Goal: Task Accomplishment & Management: Complete application form

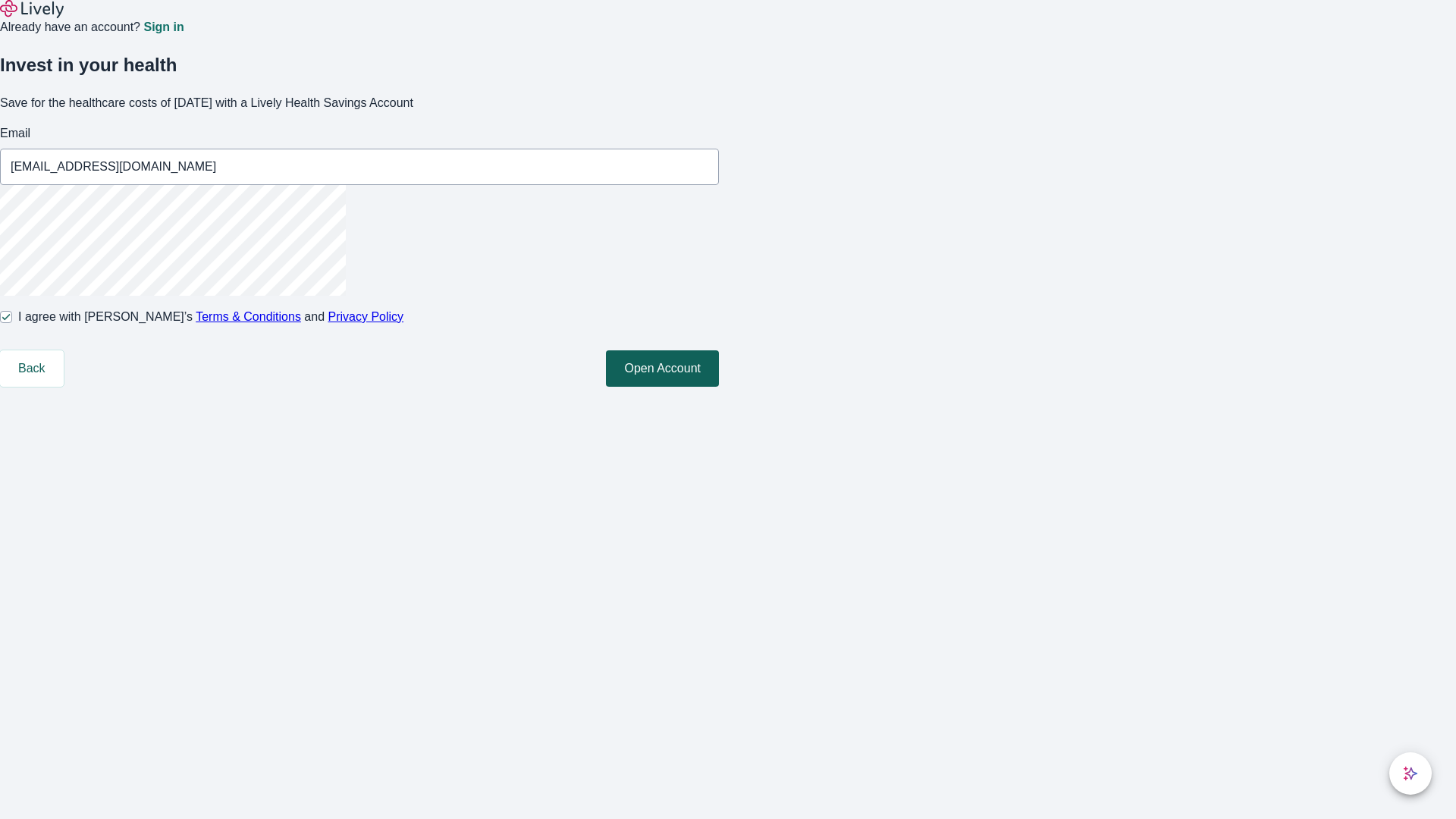
click at [719, 387] on button "Open Account" at bounding box center [663, 368] width 113 height 36
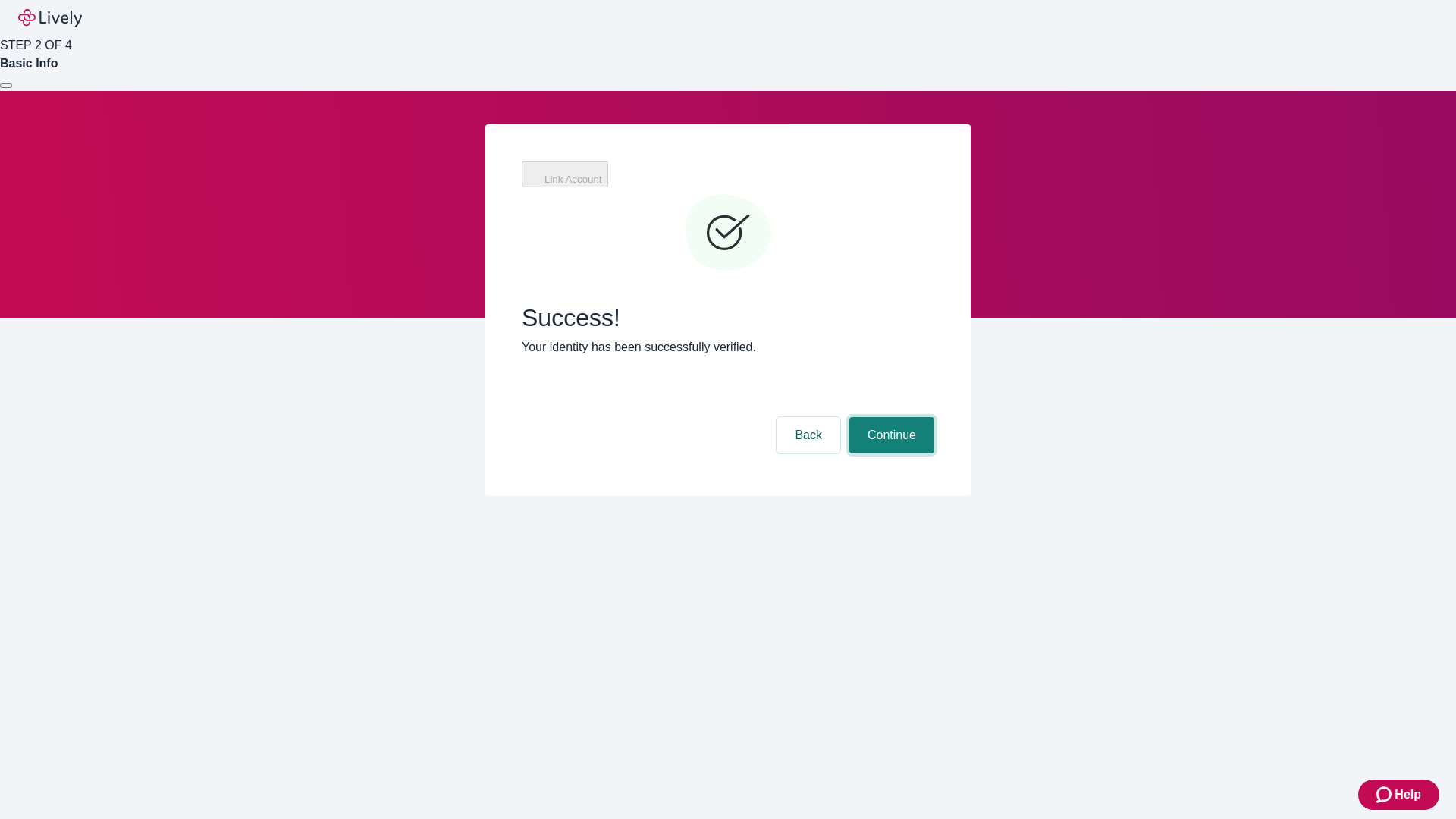
click at [889, 417] on button "Continue" at bounding box center [892, 435] width 85 height 36
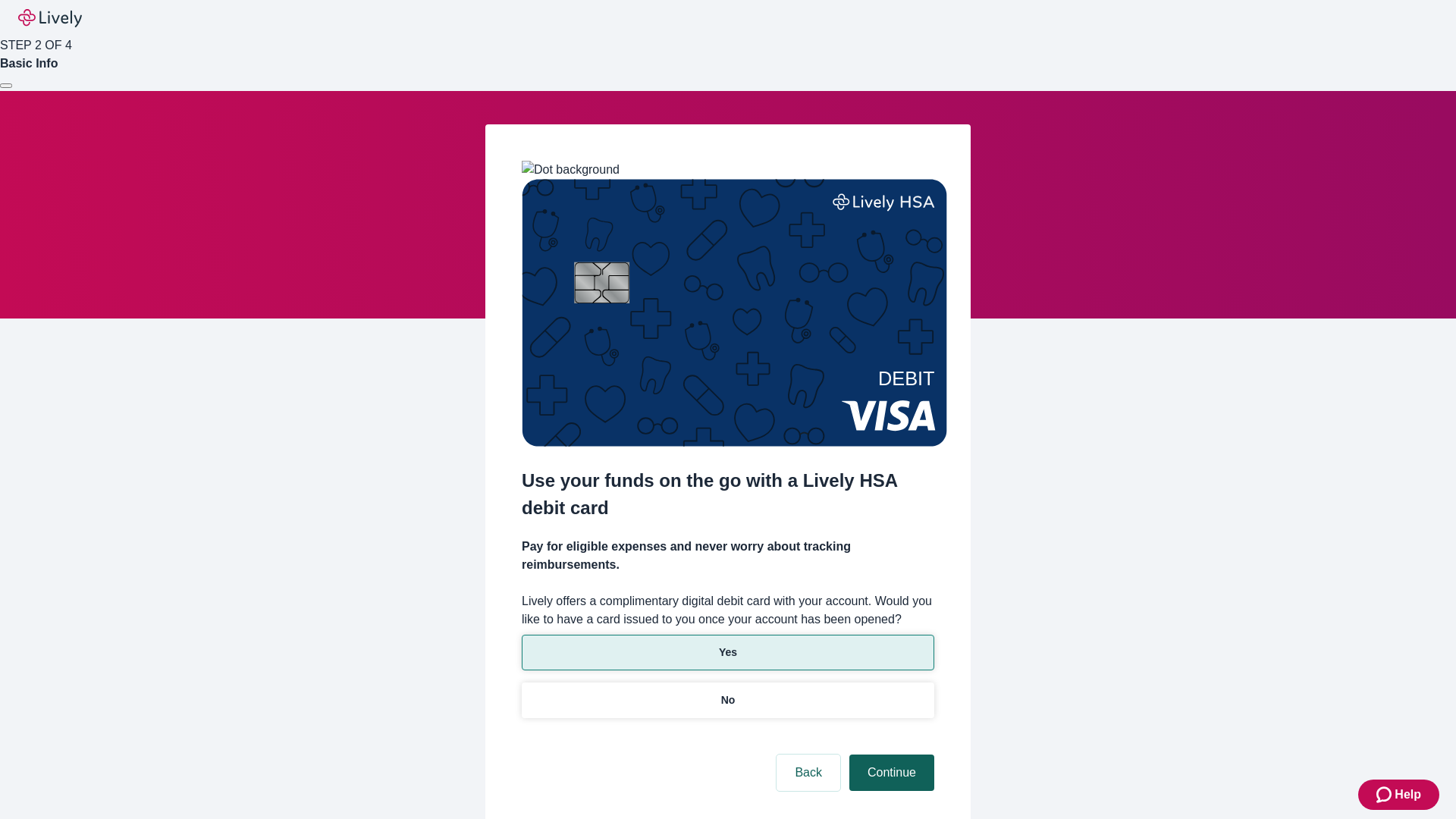
click at [727, 645] on p "Yes" at bounding box center [728, 653] width 19 height 16
click at [889, 755] on button "Continue" at bounding box center [892, 772] width 85 height 36
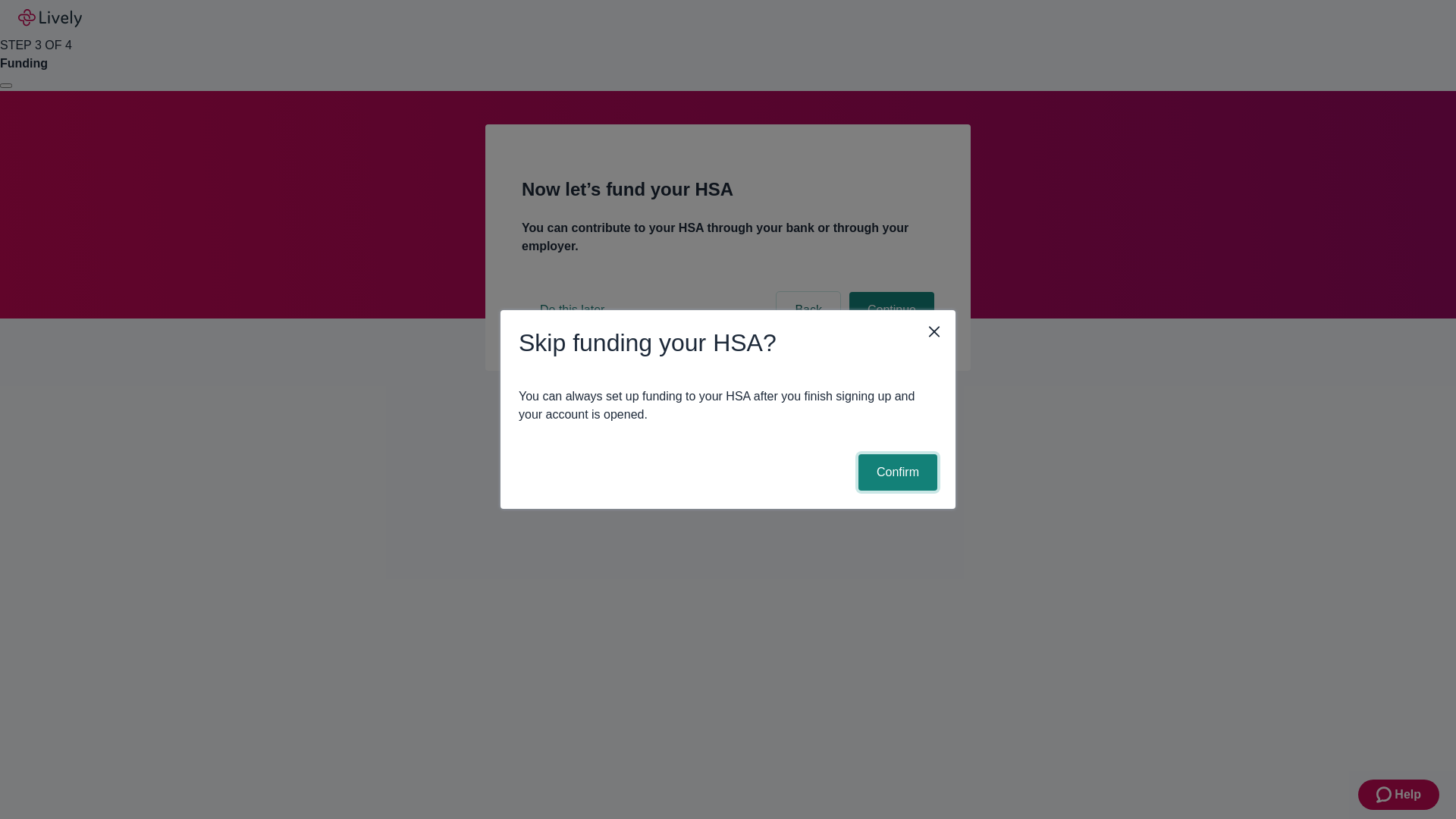
click at [896, 472] on button "Confirm" at bounding box center [897, 472] width 79 height 36
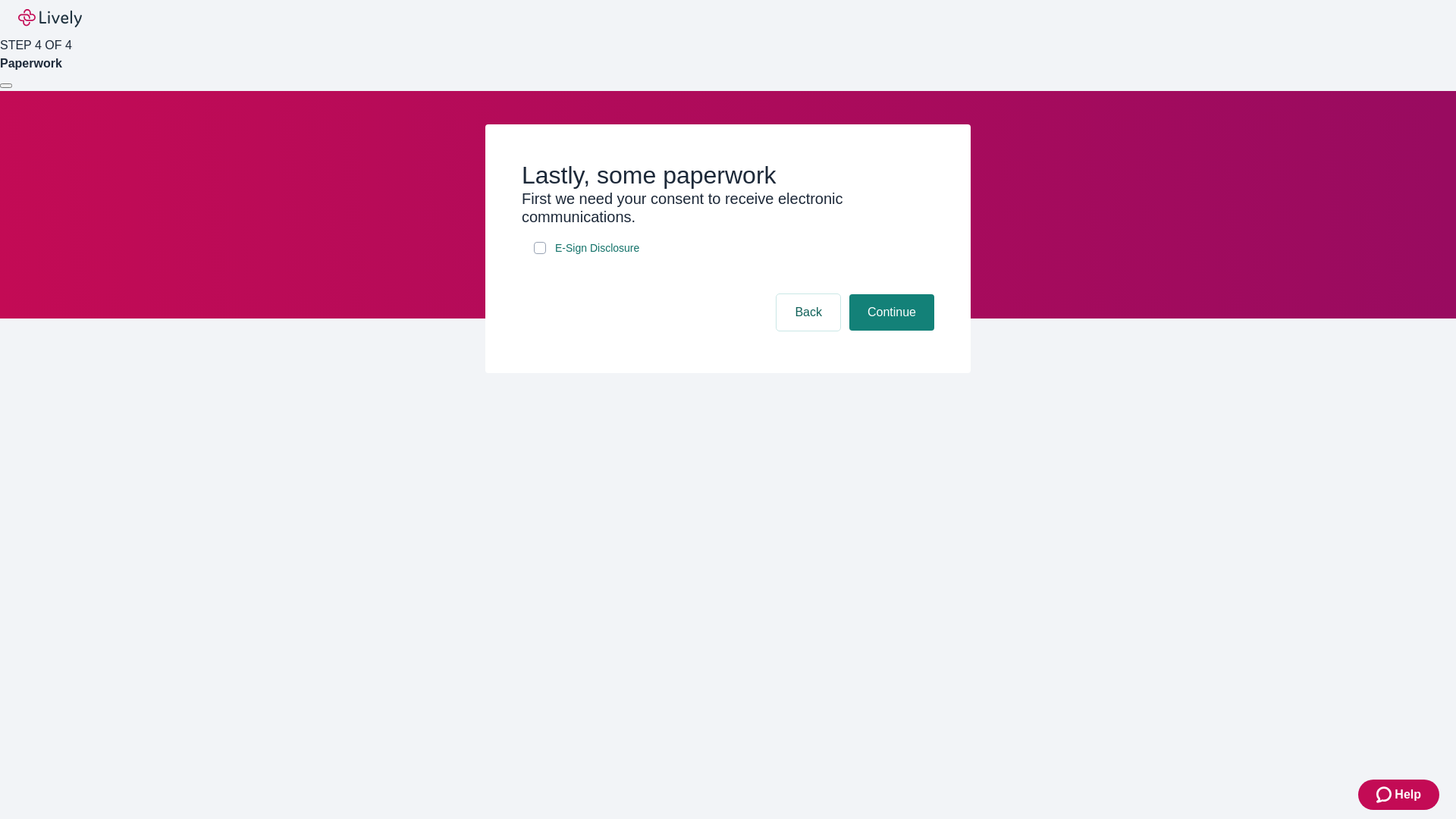
click at [540, 254] on input "E-Sign Disclosure" at bounding box center [540, 248] width 12 height 12
checkbox input "true"
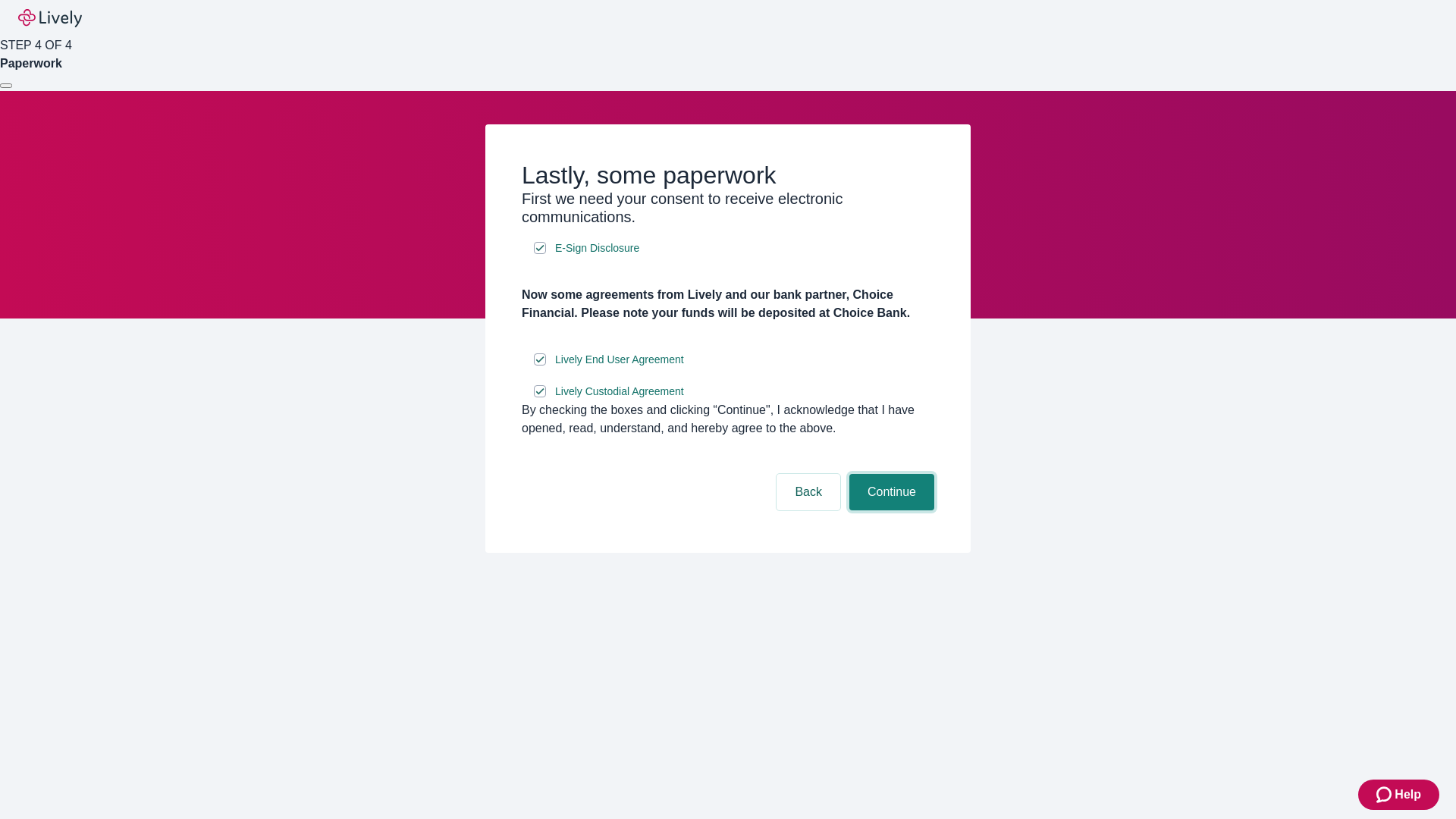
click at [889, 510] on button "Continue" at bounding box center [892, 492] width 85 height 36
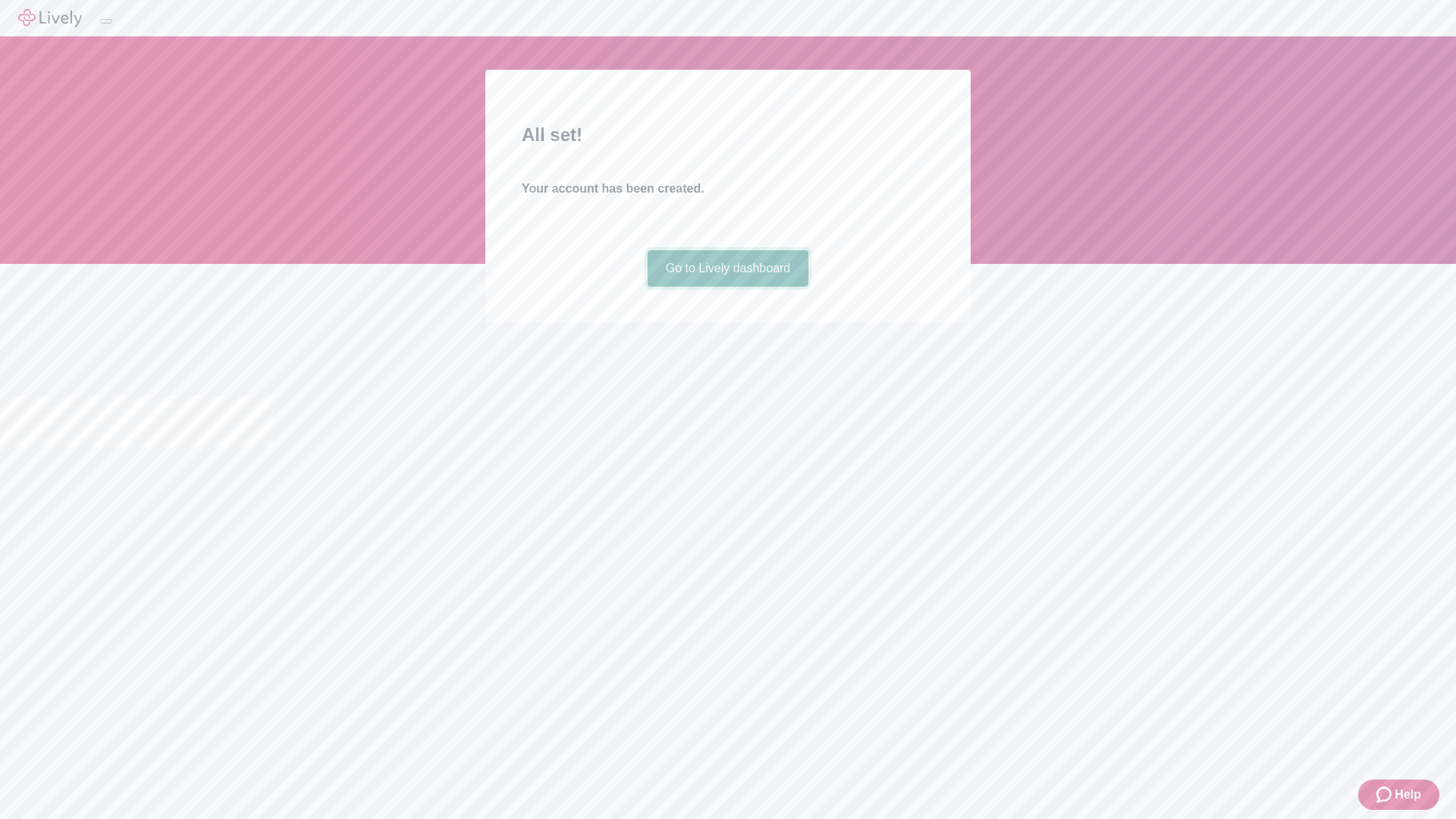
click at [727, 287] on link "Go to Lively dashboard" at bounding box center [728, 268] width 161 height 36
